Goal: Information Seeking & Learning: Learn about a topic

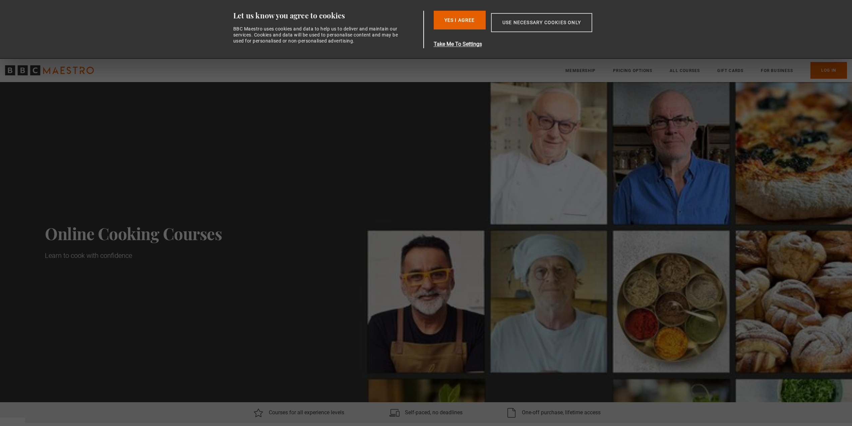
click at [534, 25] on button "Use necessary cookies only" at bounding box center [541, 22] width 101 height 19
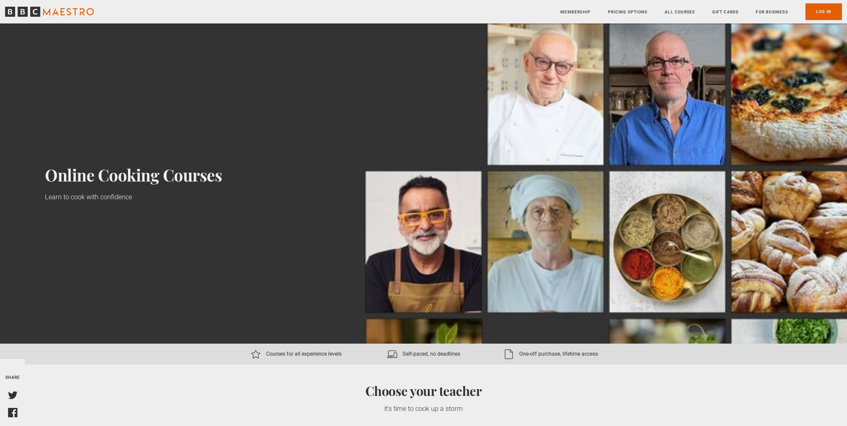
click at [677, 10] on link "All Courses" at bounding box center [679, 12] width 30 height 7
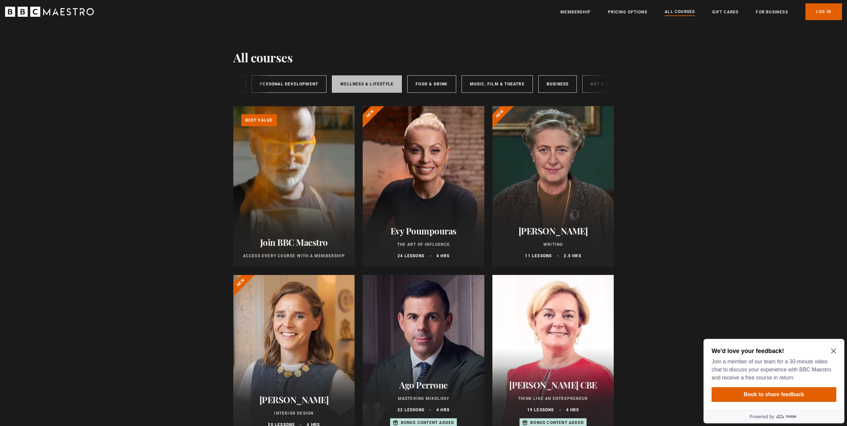
scroll to position [0, 111]
click at [391, 80] on link "Food & Drink" at bounding box center [413, 83] width 49 height 17
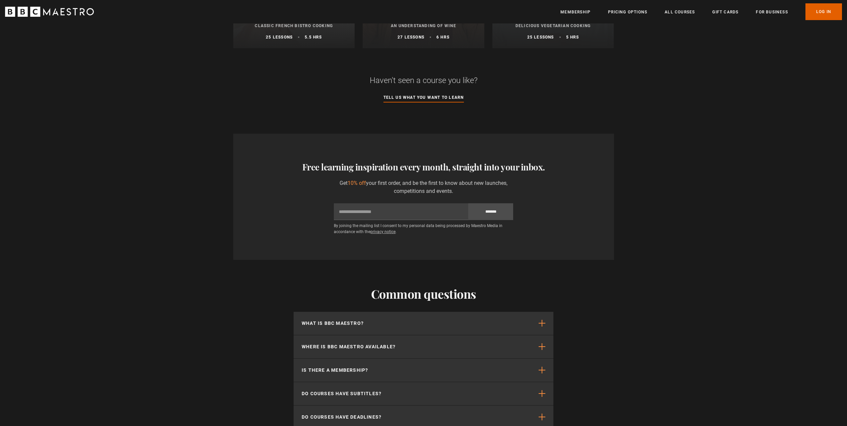
scroll to position [570, 0]
